Goal: Task Accomplishment & Management: Use online tool/utility

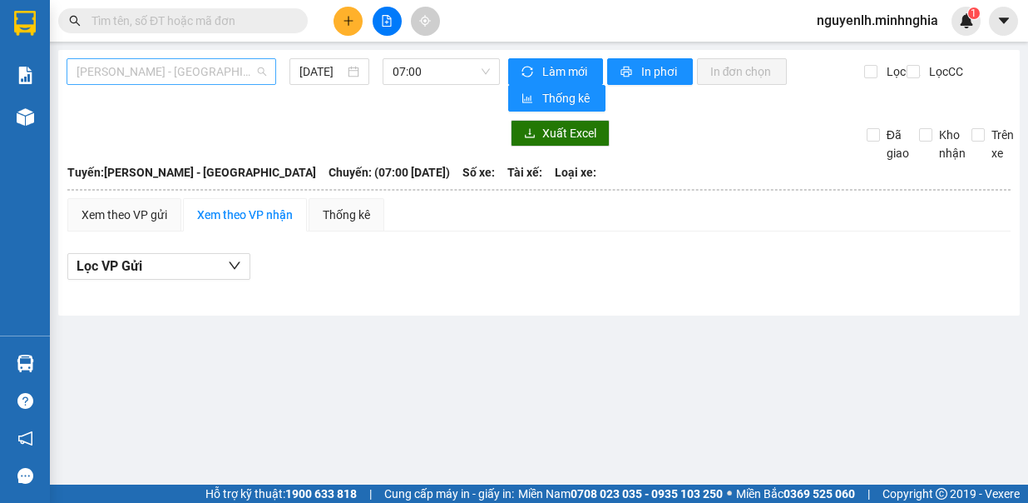
click at [229, 71] on span "[PERSON_NAME] - [GEOGRAPHIC_DATA]" at bounding box center [172, 71] width 190 height 25
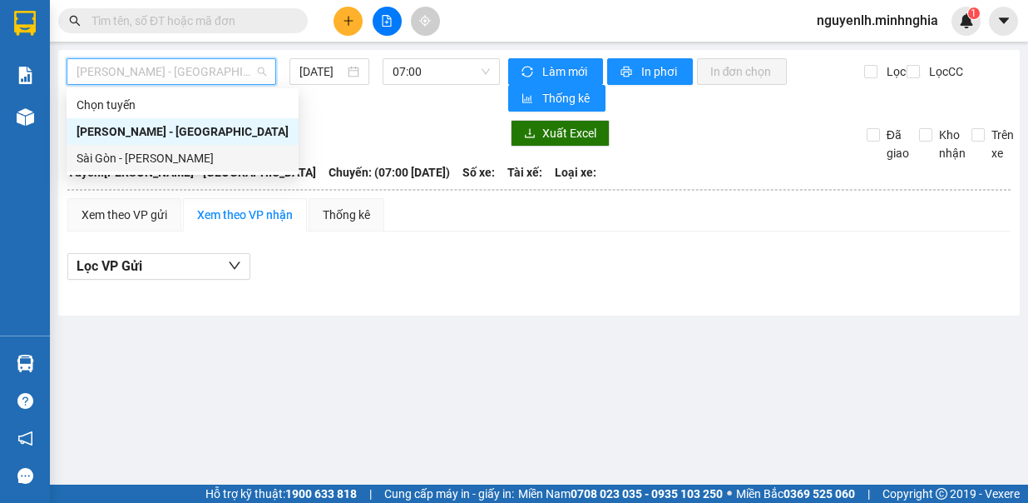
click at [176, 156] on div "Sài Gòn - [PERSON_NAME]" at bounding box center [183, 158] width 212 height 18
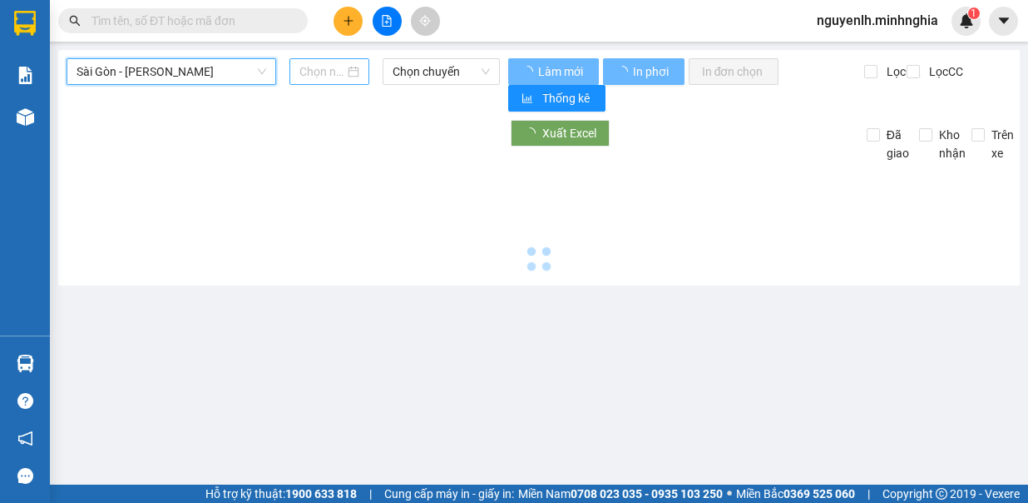
click at [310, 70] on input at bounding box center [322, 71] width 45 height 18
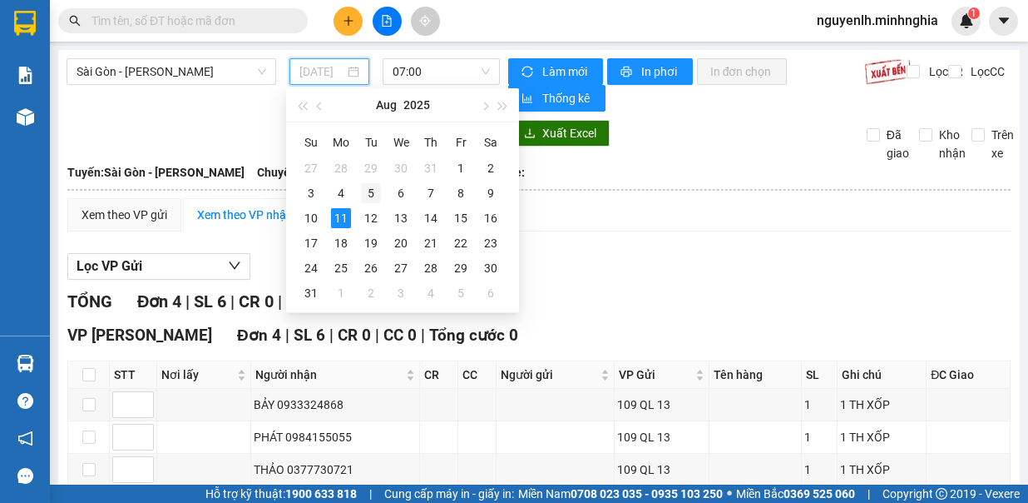
click at [370, 186] on div "5" at bounding box center [371, 193] width 20 height 20
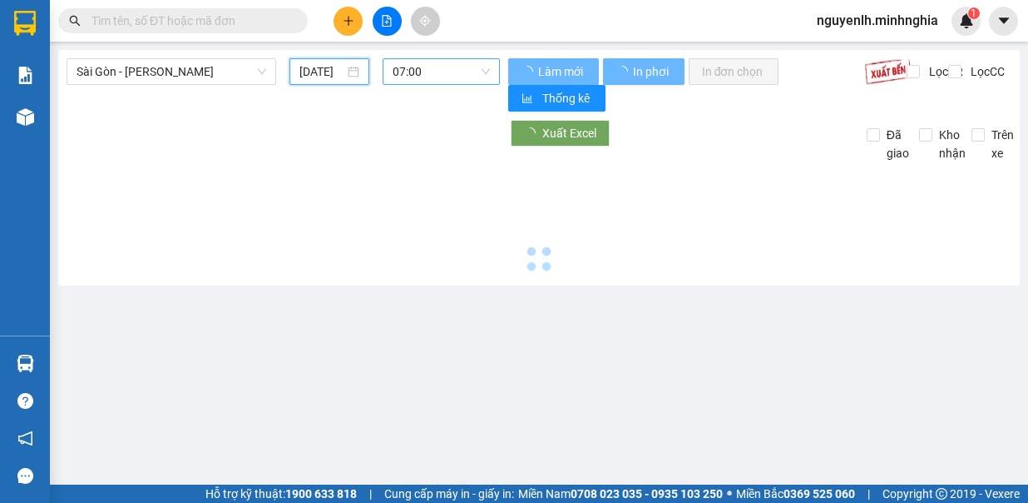
click at [446, 68] on span "07:00" at bounding box center [441, 71] width 97 height 25
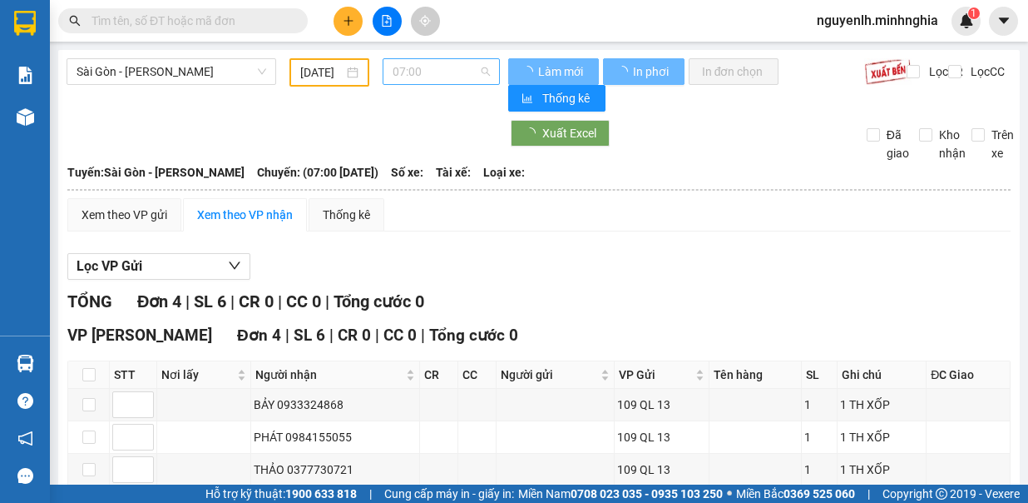
type input "[DATE]"
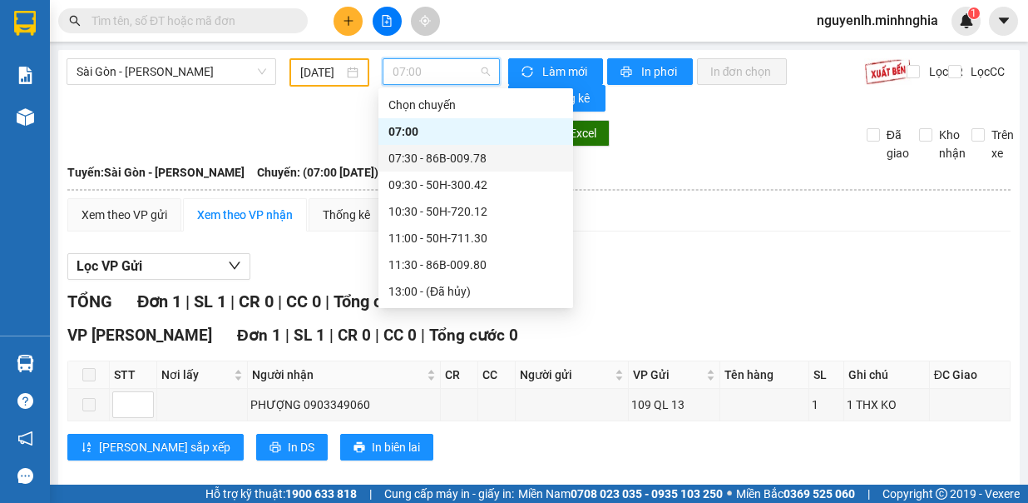
click at [500, 156] on div "07:30 - 86B-009.78" at bounding box center [476, 158] width 175 height 18
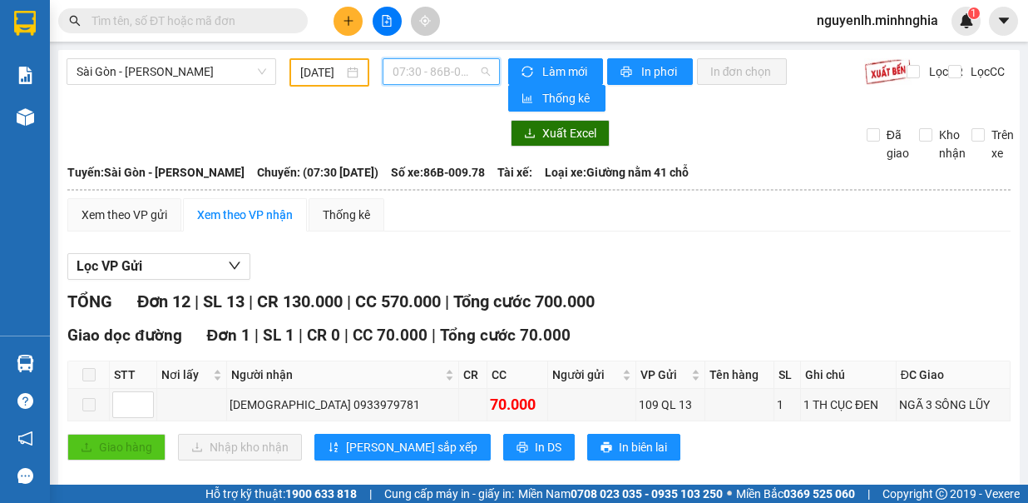
click at [468, 72] on span "07:30 - 86B-009.78" at bounding box center [441, 71] width 97 height 25
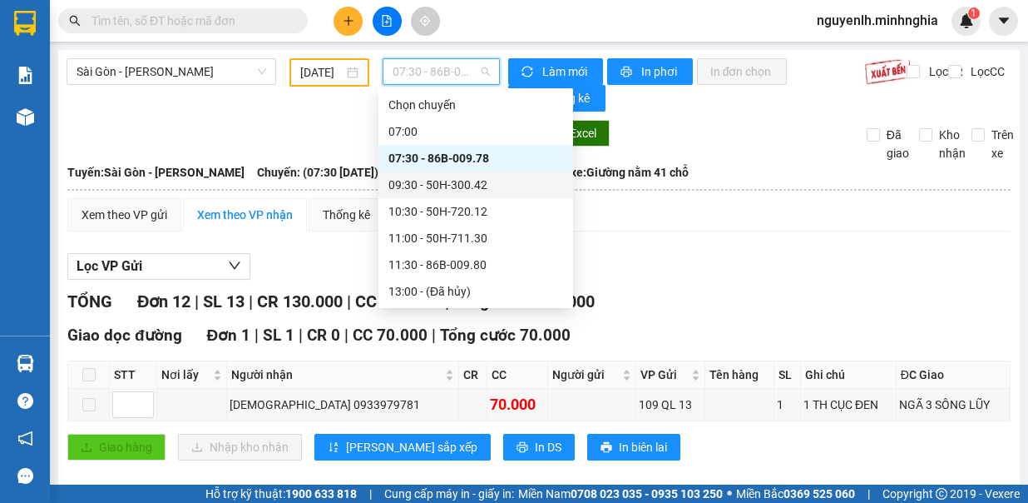
click at [475, 189] on div "09:30 - 50H-300.42" at bounding box center [476, 185] width 175 height 18
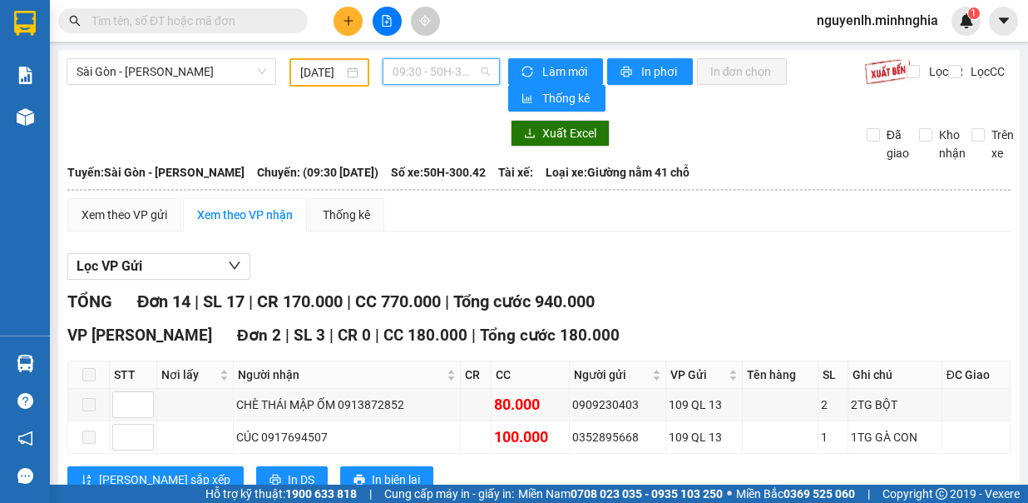
drag, startPoint x: 467, startPoint y: 62, endPoint x: 465, endPoint y: 72, distance: 10.1
click at [466, 62] on span "09:30 - 50H-300.42" at bounding box center [441, 71] width 97 height 25
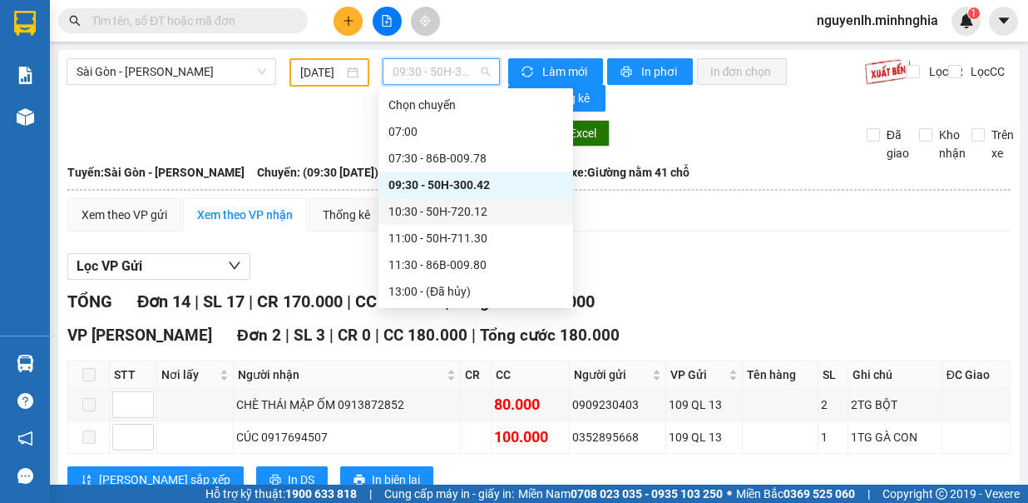
click at [489, 211] on div "10:30 - 50H-720.12" at bounding box center [476, 211] width 175 height 18
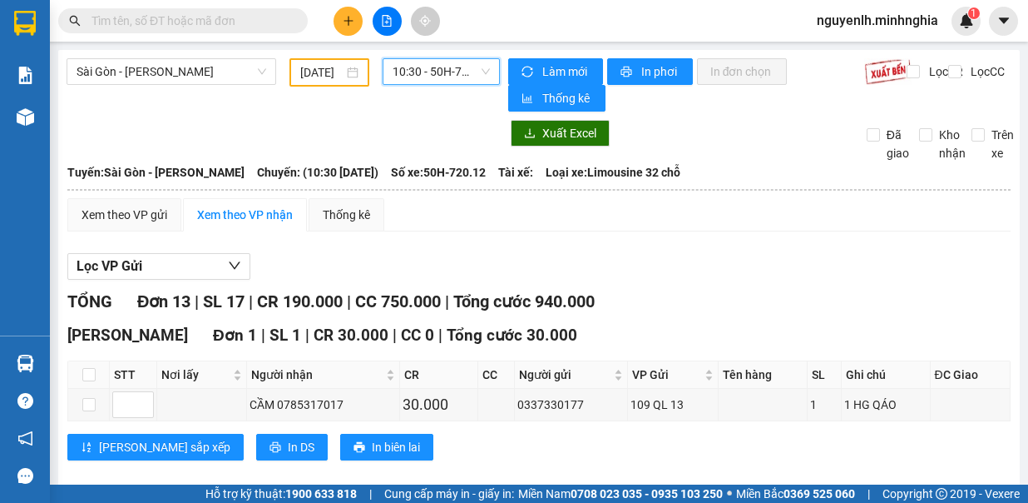
scroll to position [333, 0]
